Goal: Information Seeking & Learning: Compare options

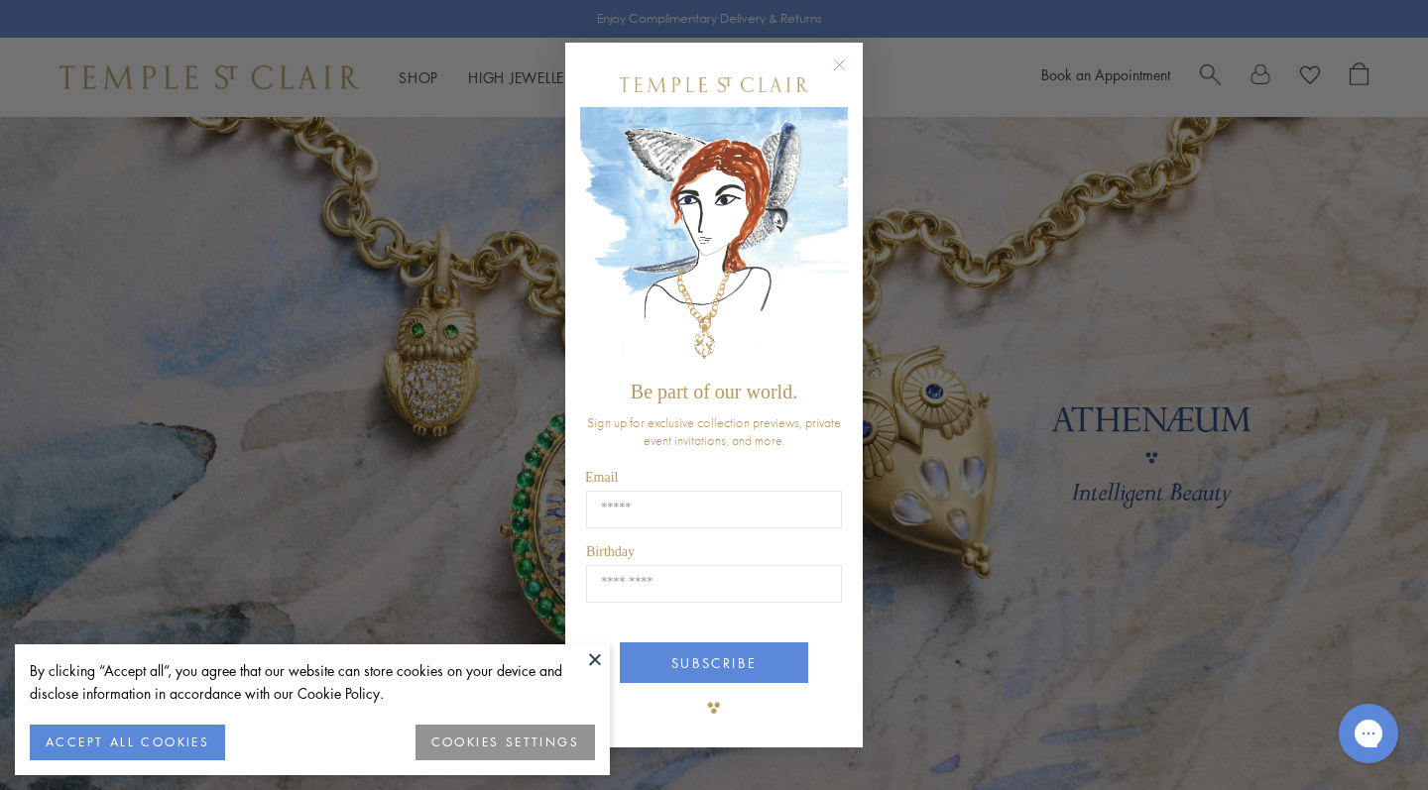
click at [838, 73] on circle "Close dialog" at bounding box center [840, 65] width 24 height 24
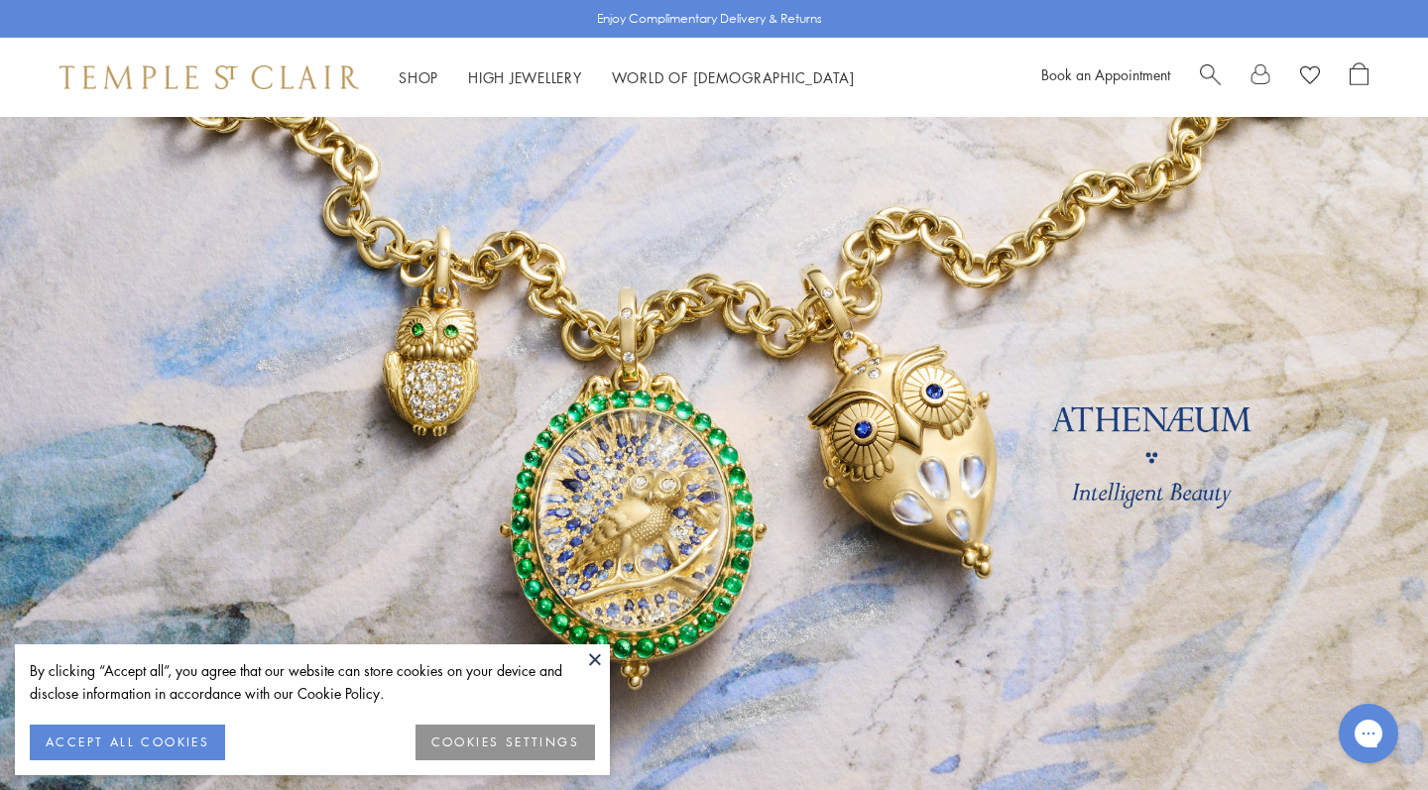
click at [147, 741] on button "ACCEPT ALL COOKIES" at bounding box center [127, 743] width 195 height 36
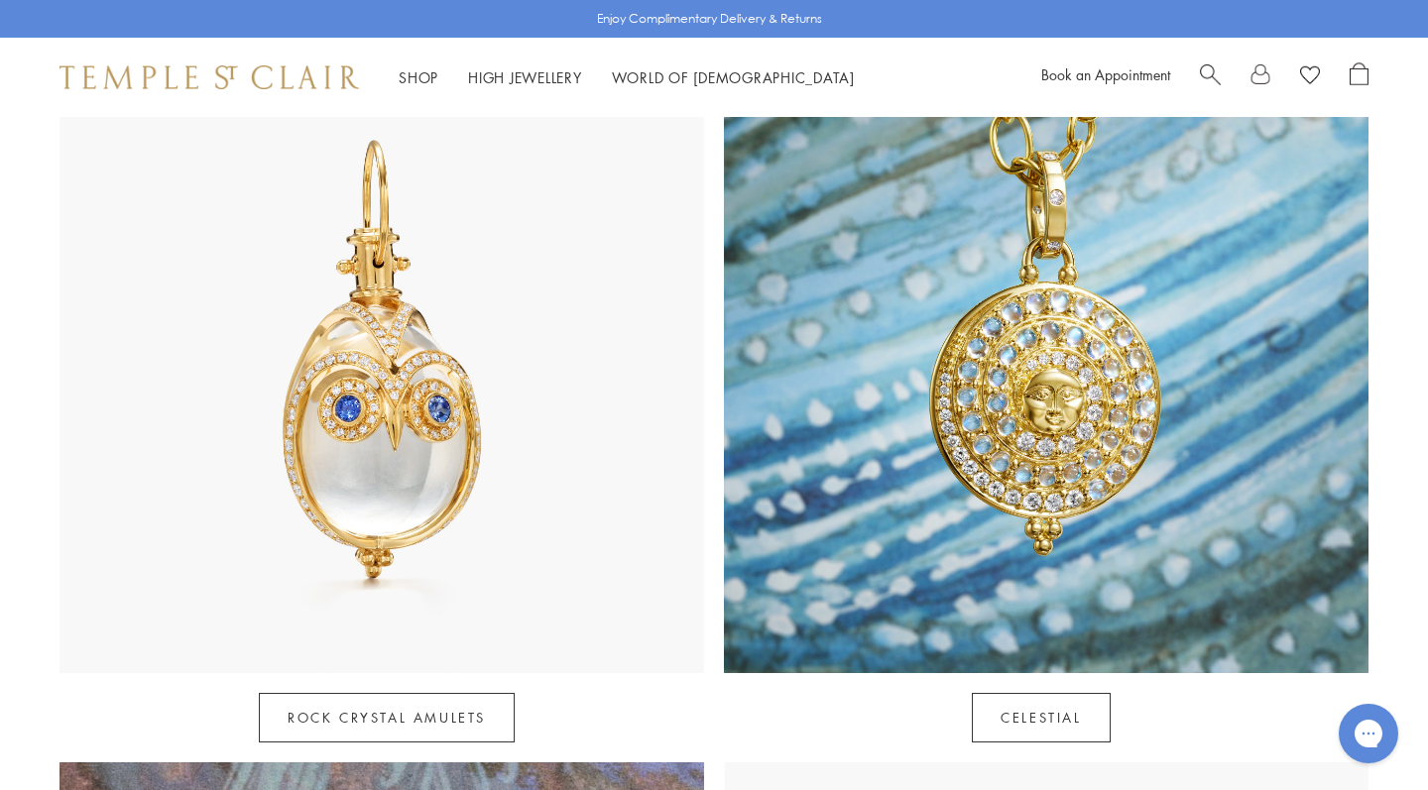
scroll to position [877, 0]
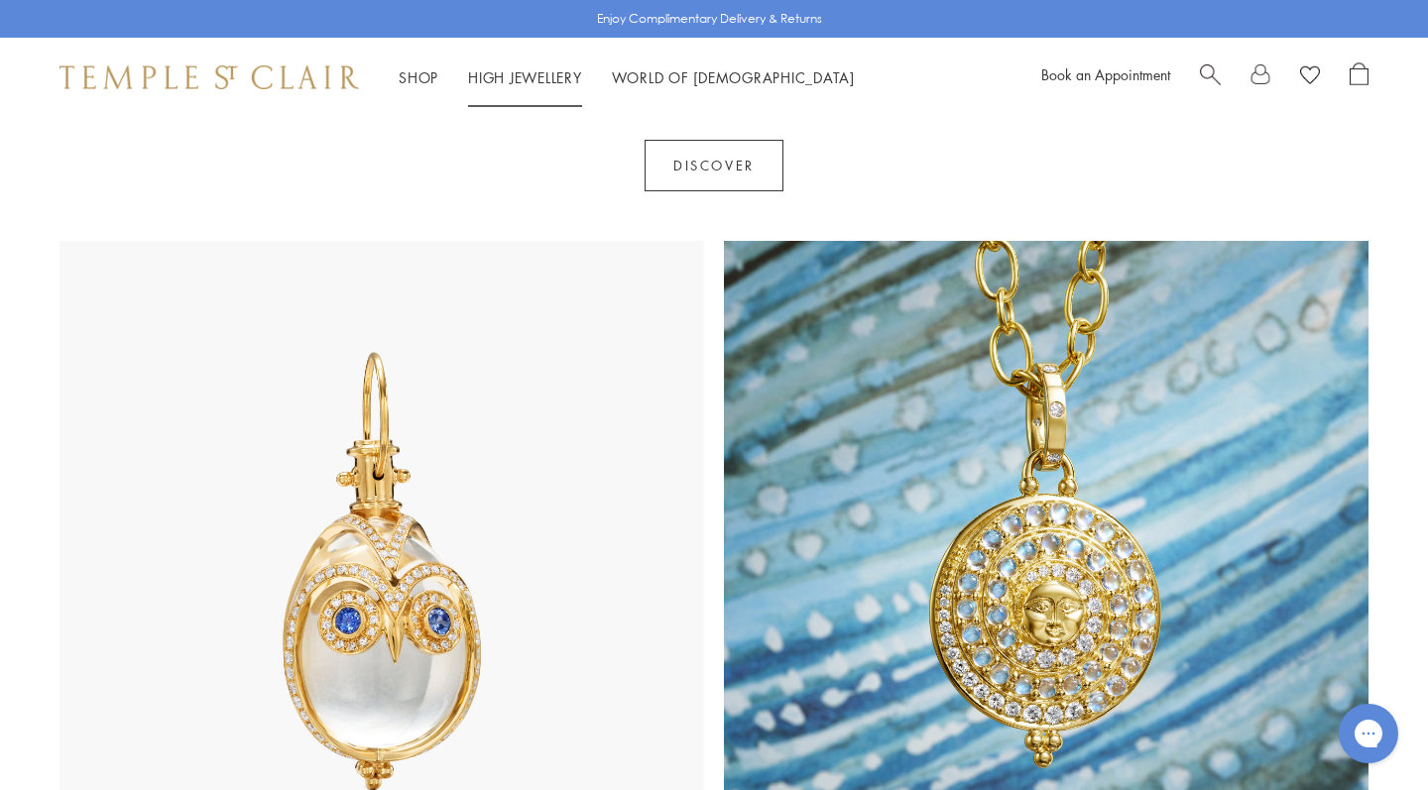
click at [515, 76] on link "High Jewellery High Jewellery" at bounding box center [525, 77] width 114 height 20
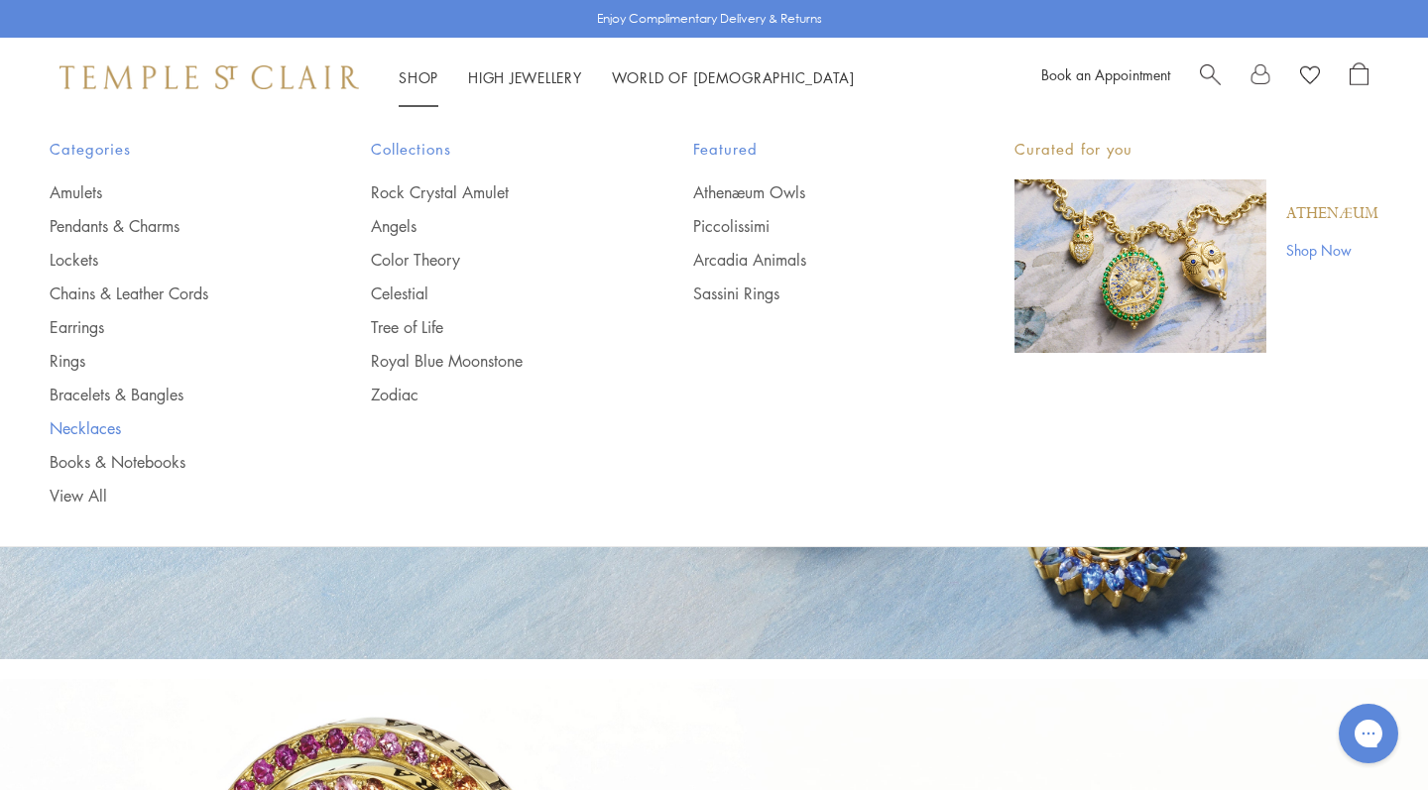
click at [90, 433] on link "Necklaces" at bounding box center [171, 428] width 242 height 22
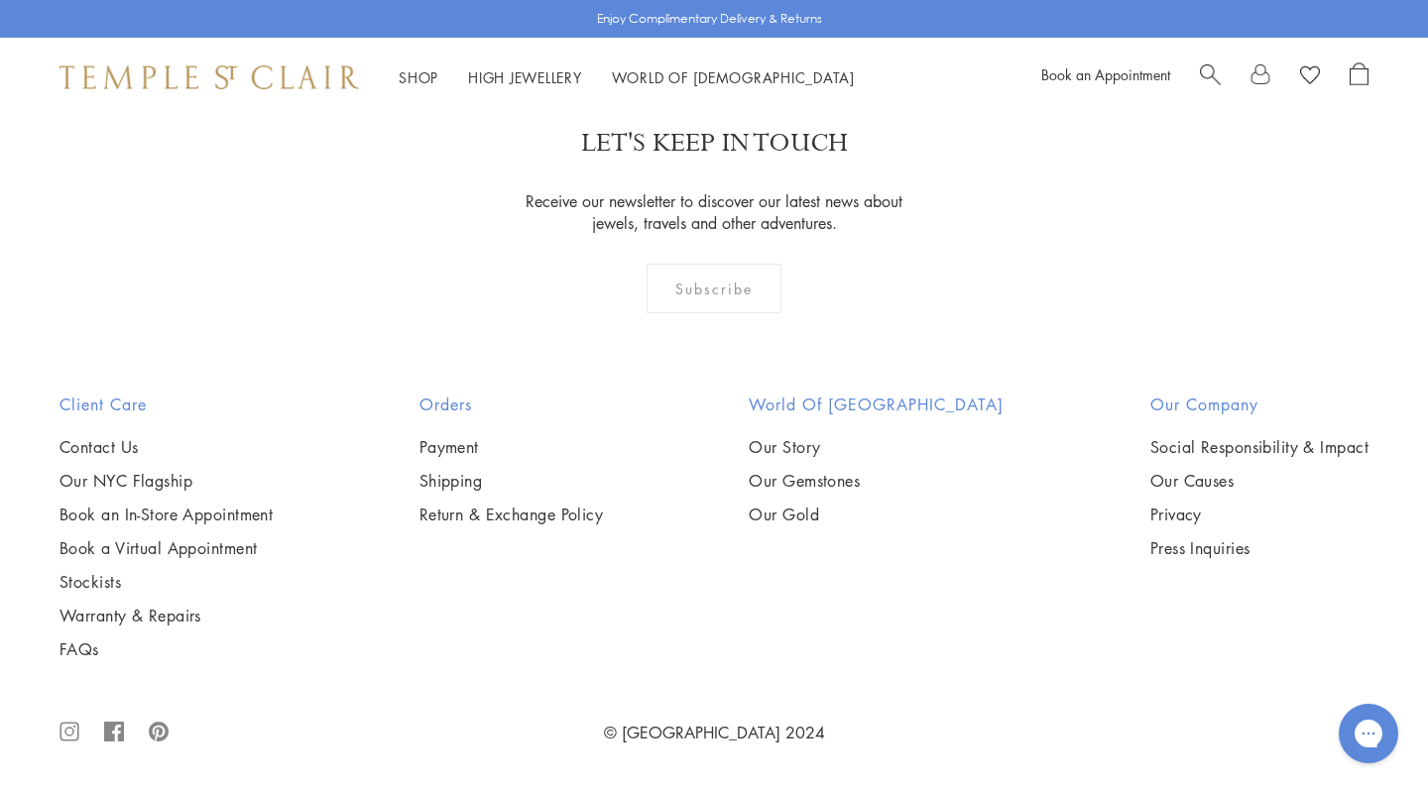
scroll to position [2986, 0]
click at [0, 0] on img at bounding box center [0, 0] width 0 height 0
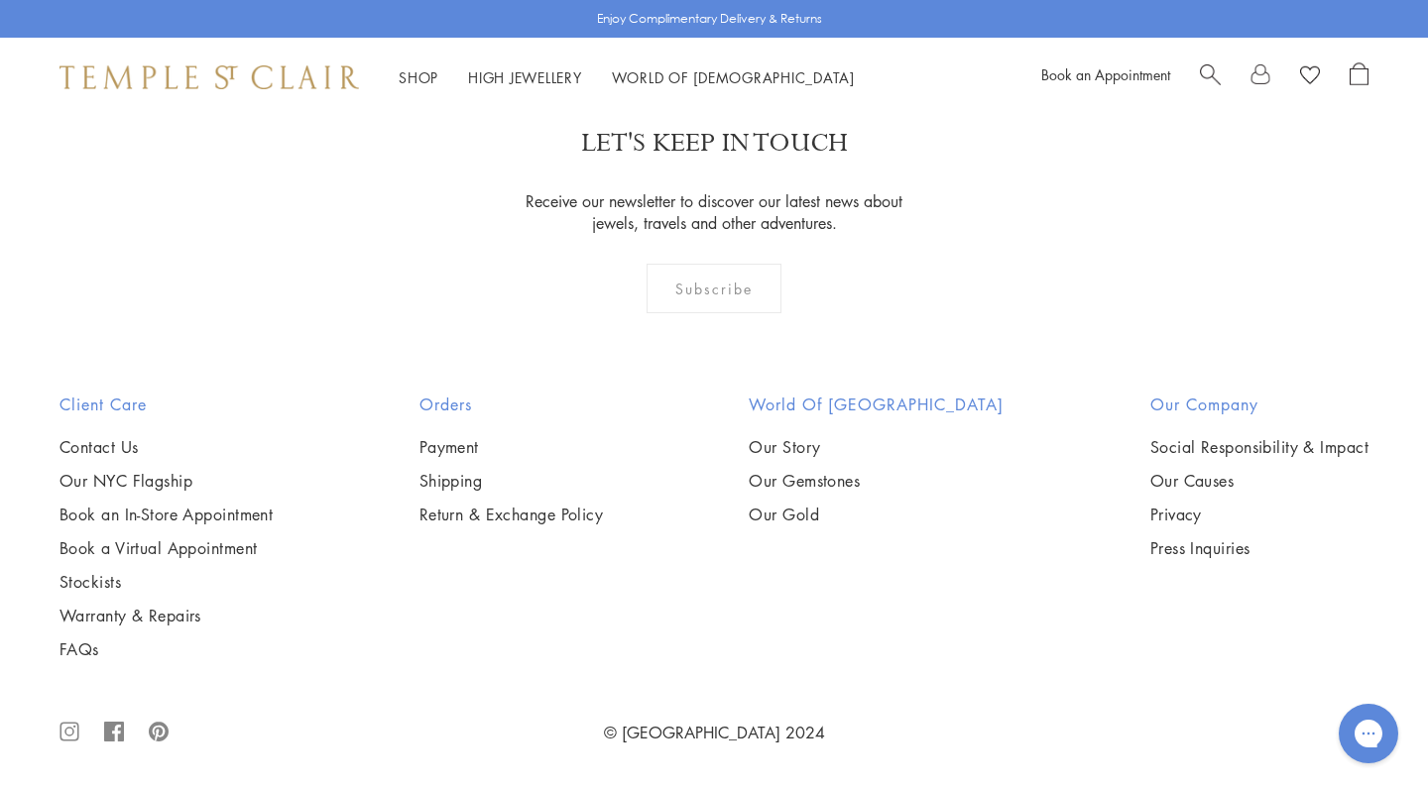
click at [0, 0] on img at bounding box center [0, 0] width 0 height 0
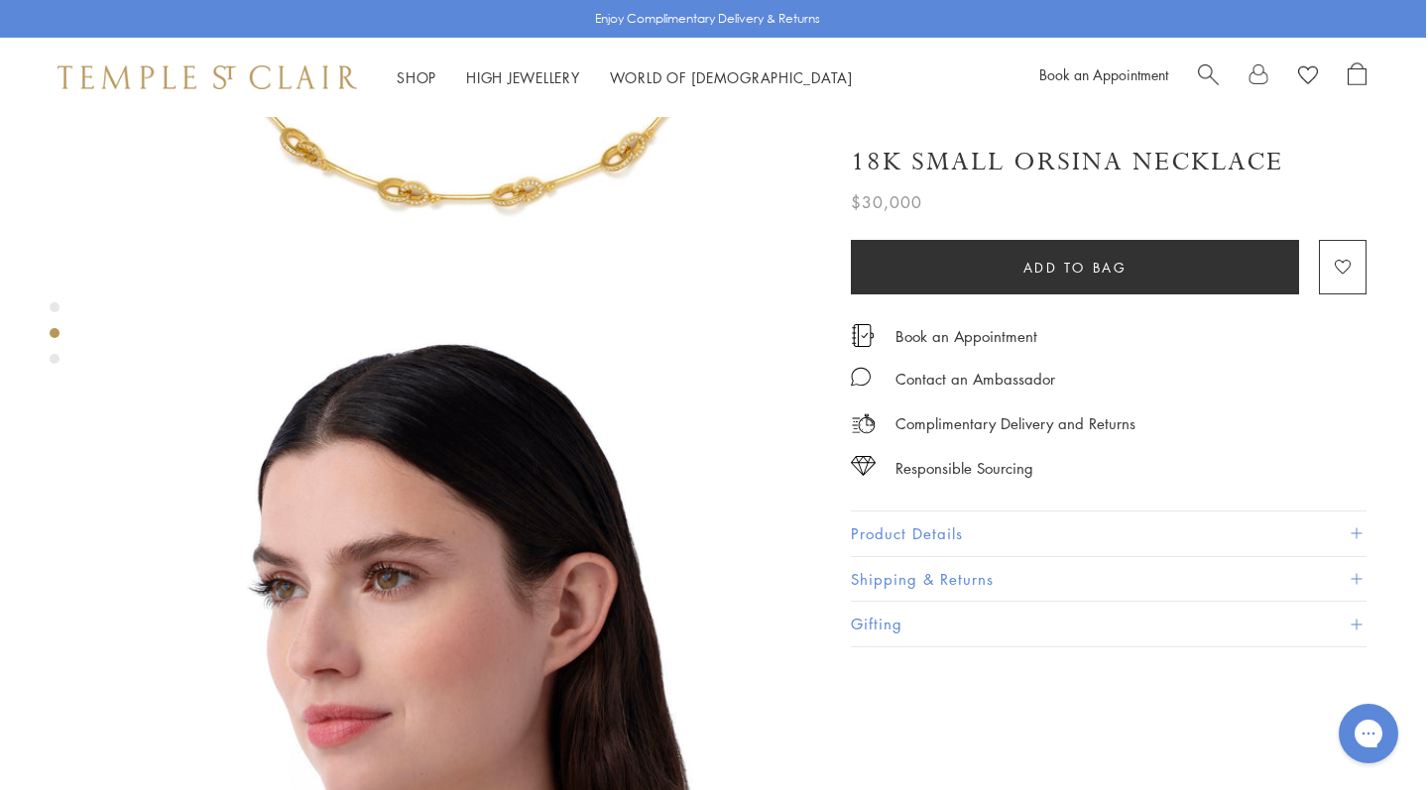
scroll to position [490, 2]
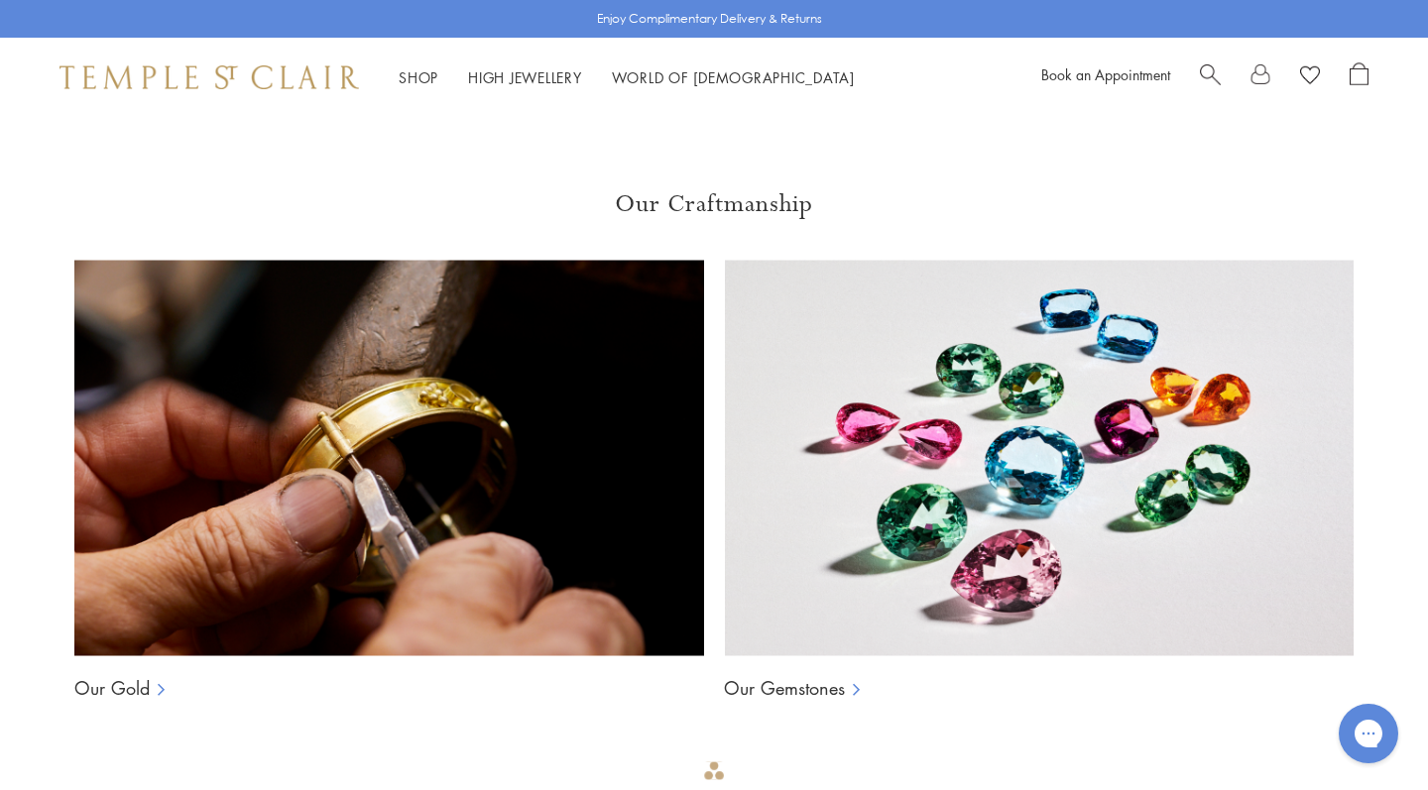
scroll to position [2650, 0]
